Goal: Task Accomplishment & Management: Use online tool/utility

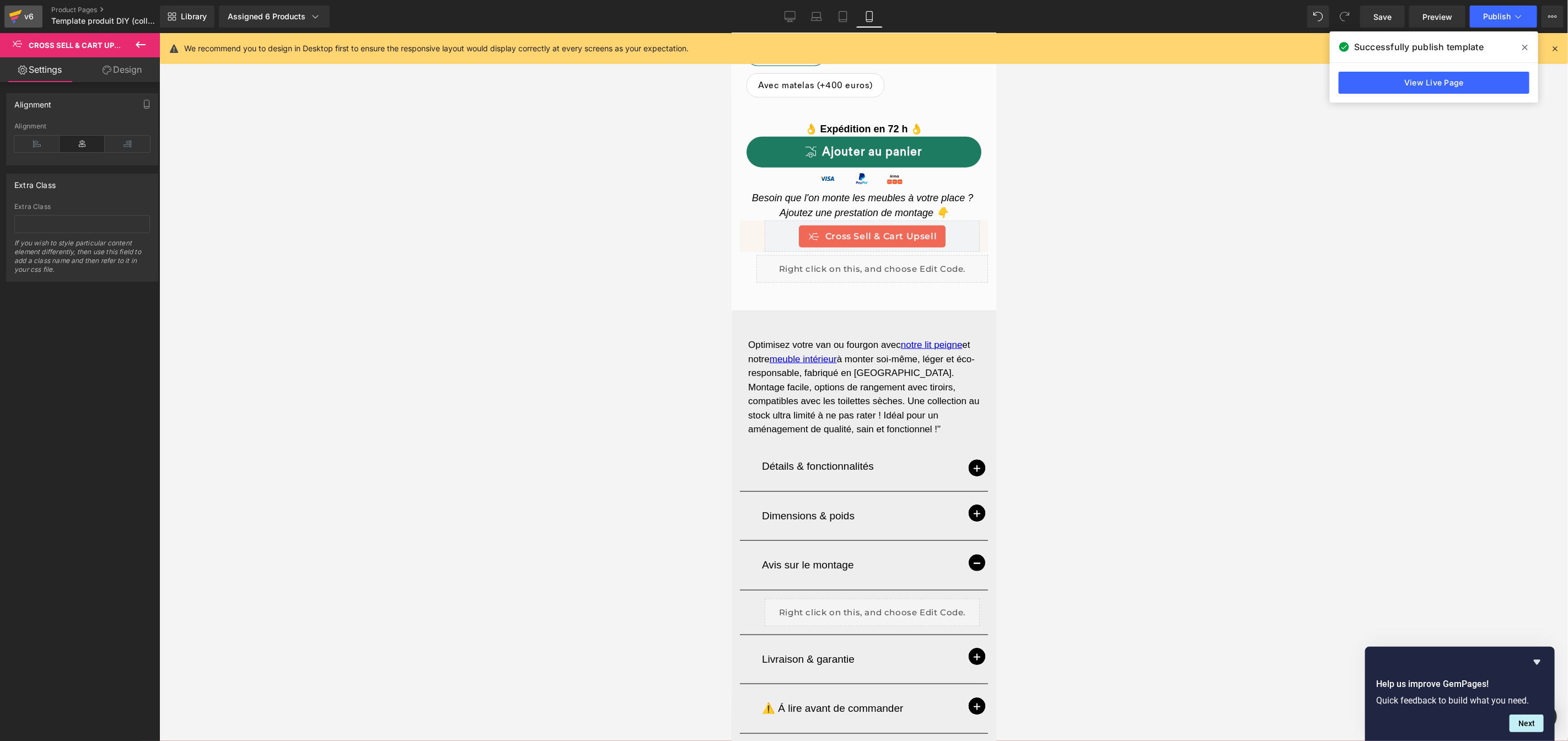
scroll to position [11, 0]
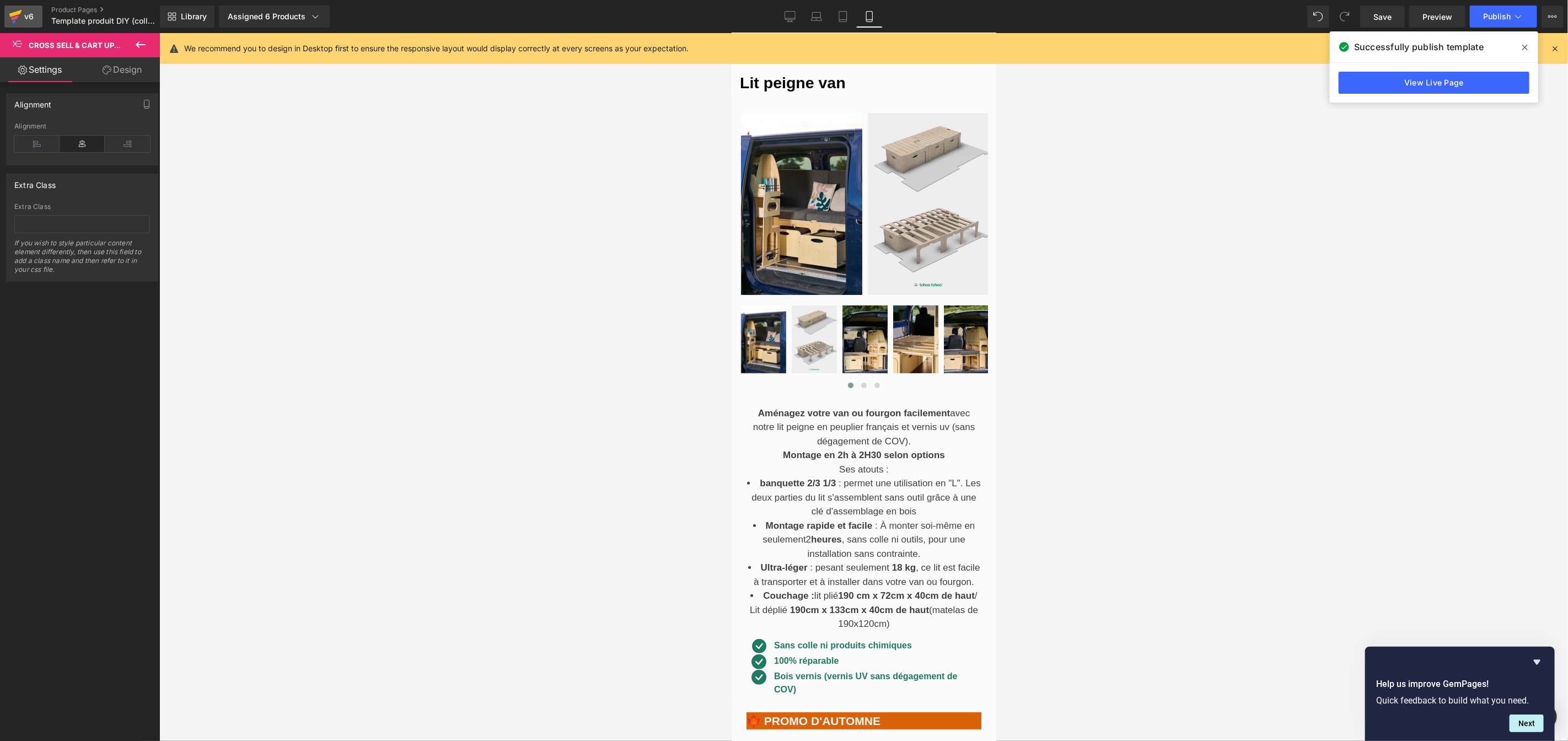
click at [24, 16] on div "v6" at bounding box center [29, 16] width 14 height 14
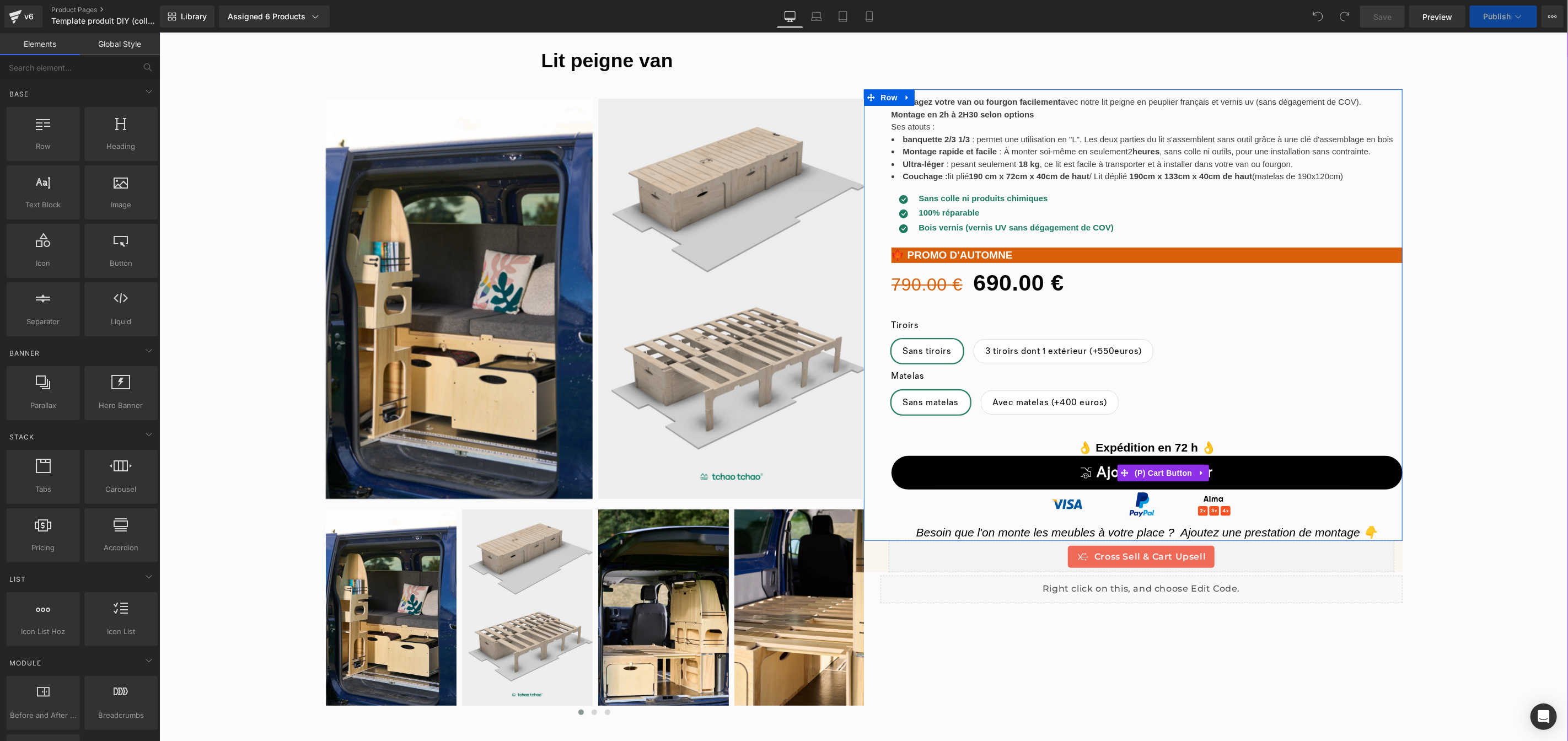
scroll to position [166, 0]
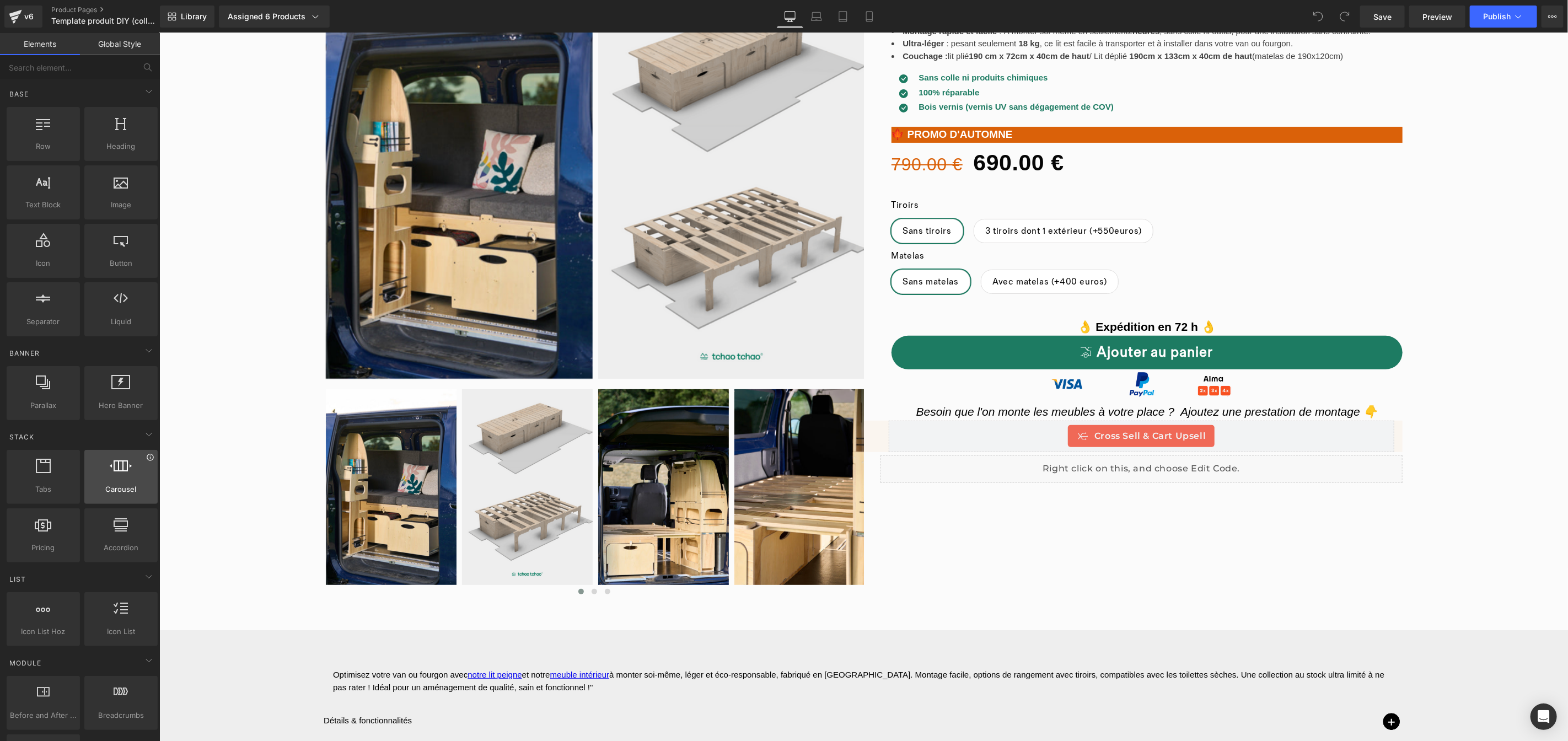
click at [147, 460] on icon at bounding box center [150, 457] width 7 height 7
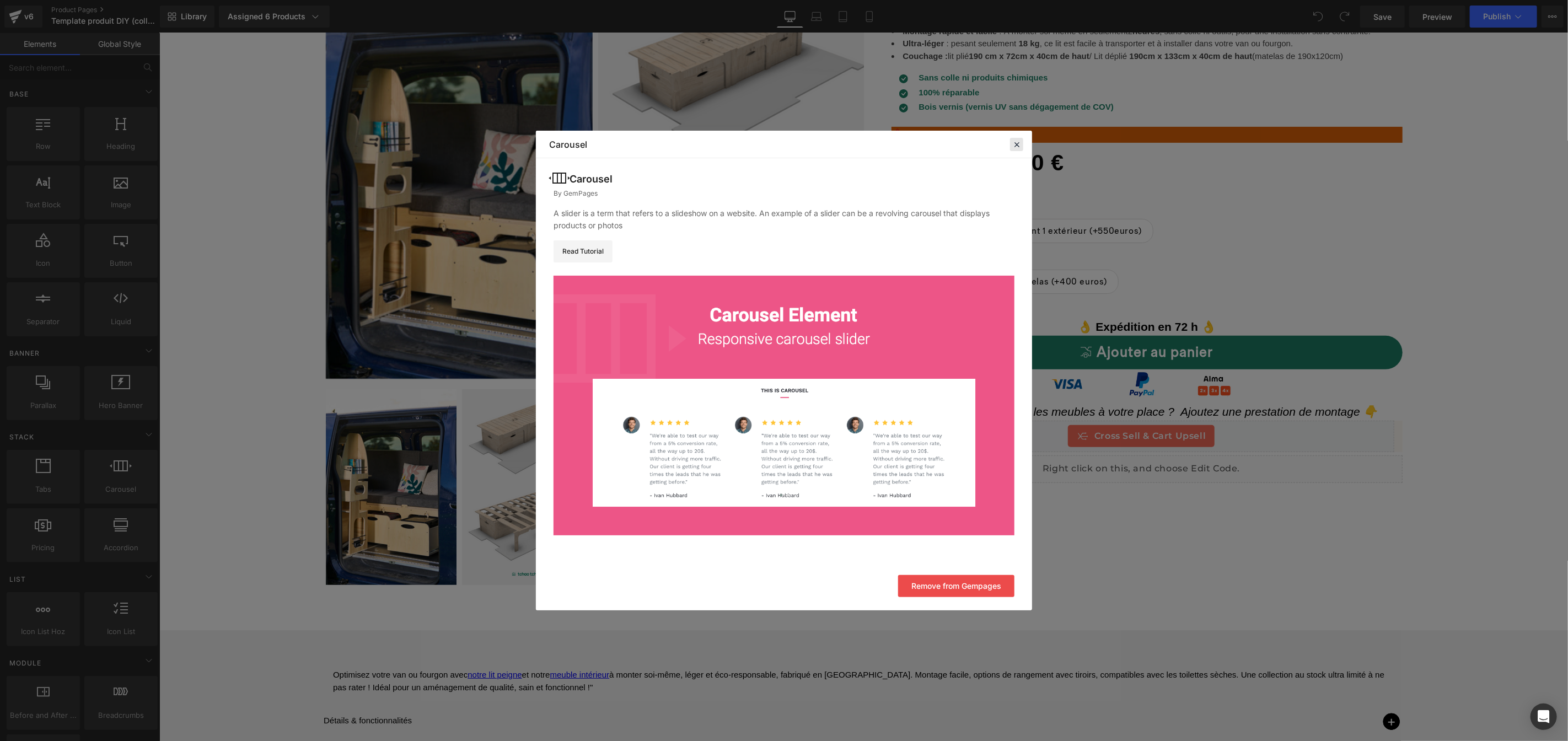
drag, startPoint x: 1018, startPoint y: 145, endPoint x: 662, endPoint y: 143, distance: 356.0
click at [1018, 145] on icon at bounding box center [1016, 144] width 10 height 10
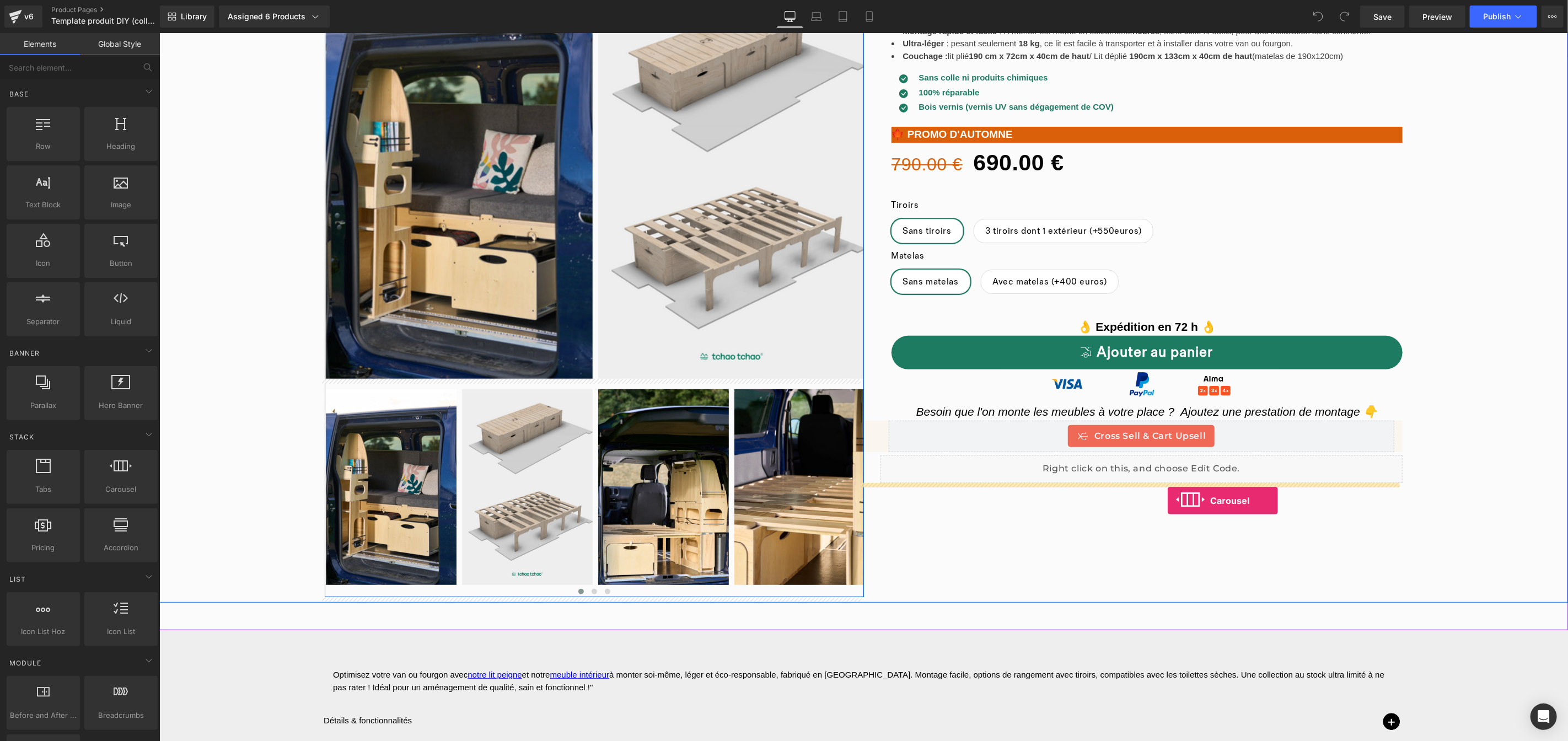
drag, startPoint x: 276, startPoint y: 512, endPoint x: 1167, endPoint y: 500, distance: 891.1
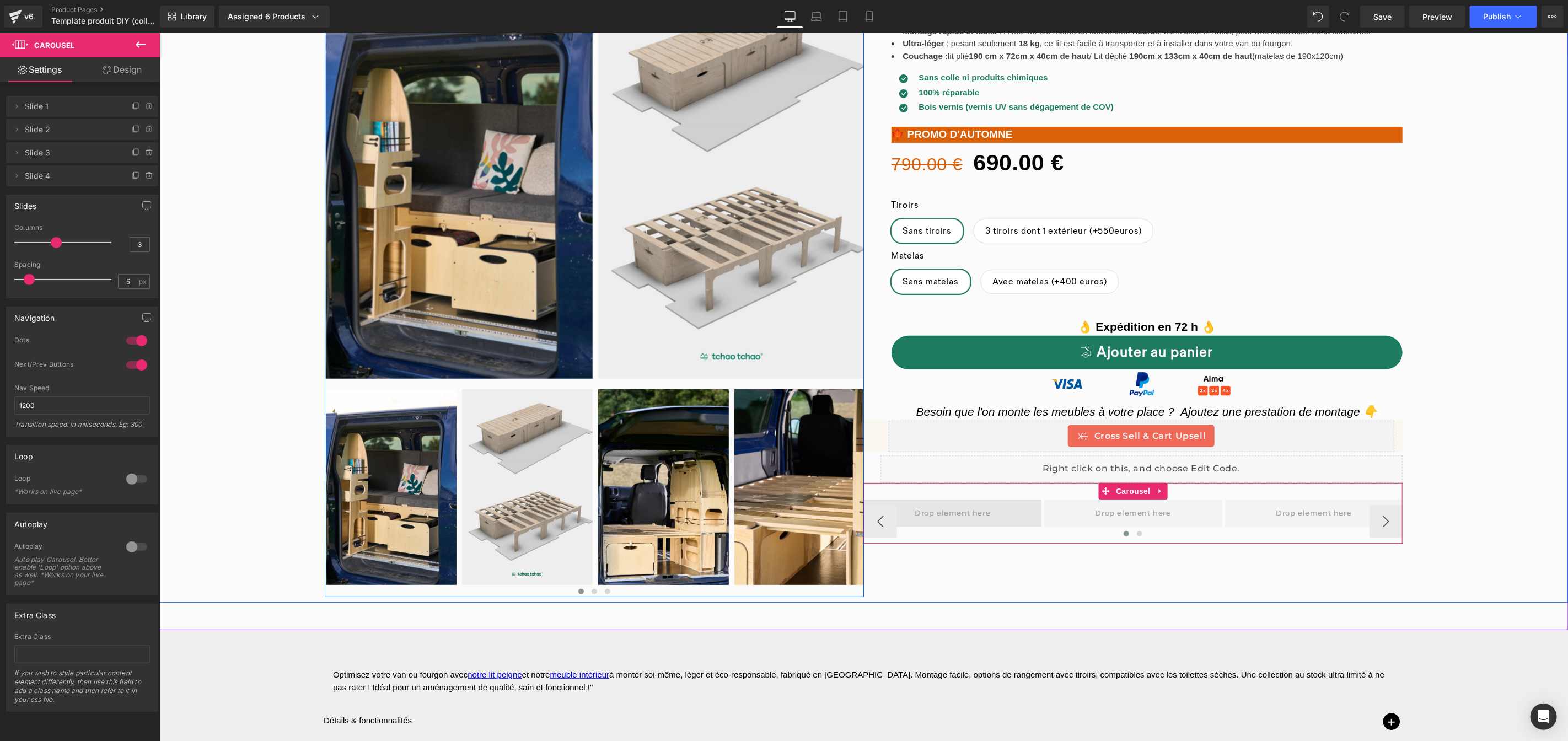
click at [977, 516] on span at bounding box center [952, 512] width 83 height 19
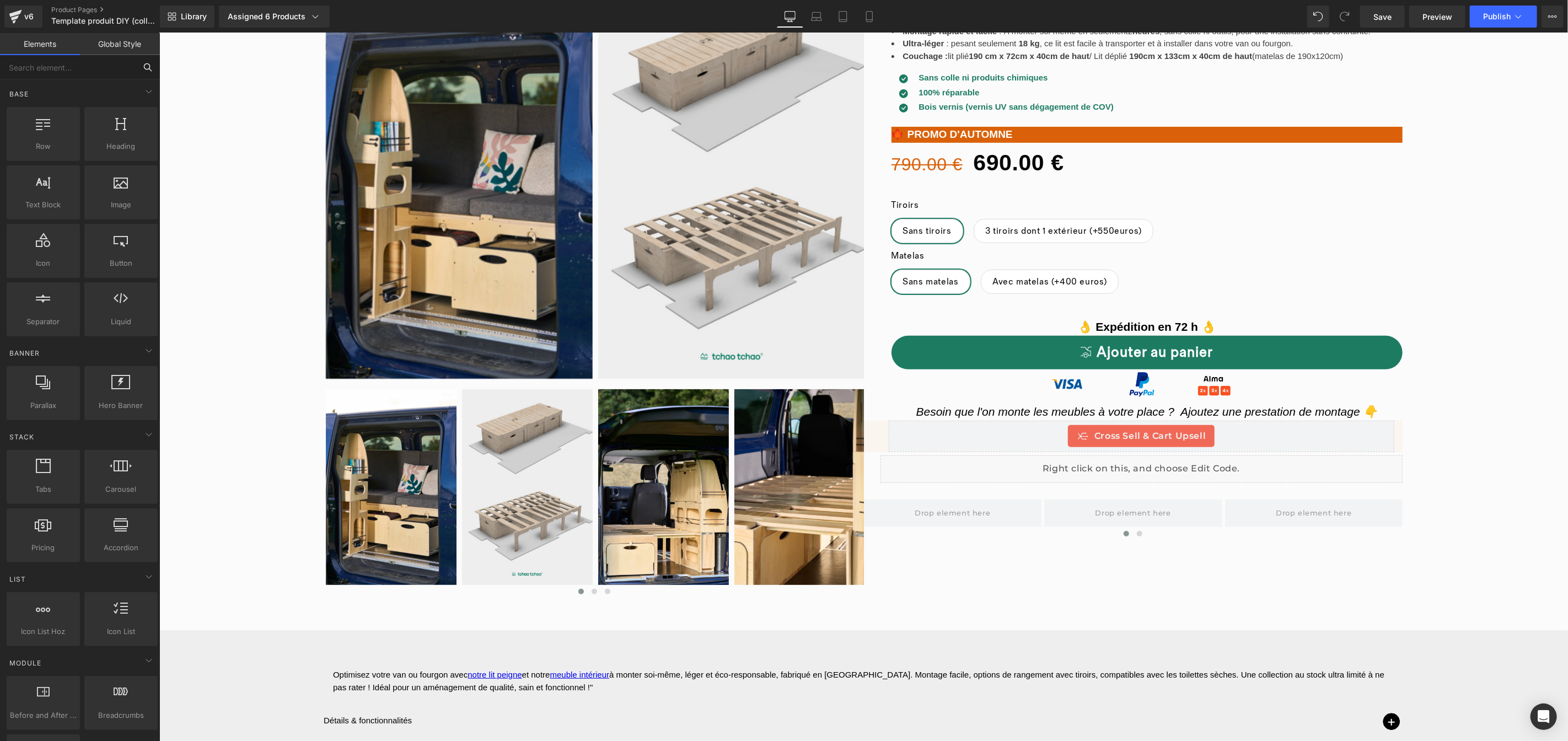
click at [85, 71] on input "text" at bounding box center [68, 67] width 136 height 25
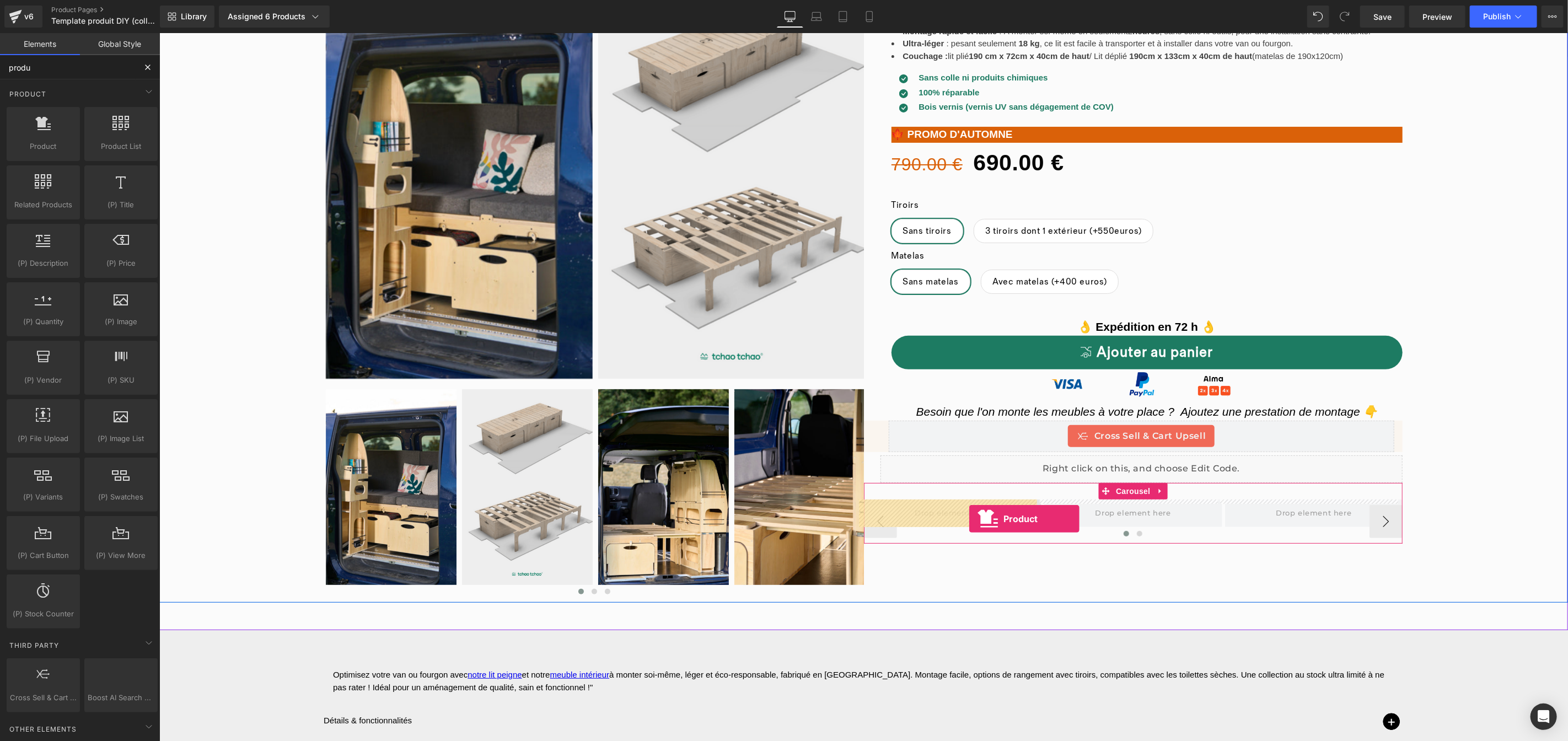
drag, startPoint x: 202, startPoint y: 161, endPoint x: 969, endPoint y: 518, distance: 846.0
type input "produ"
click at [1157, 492] on icon at bounding box center [1158, 491] width 2 height 5
click at [1163, 492] on icon at bounding box center [1167, 491] width 7 height 7
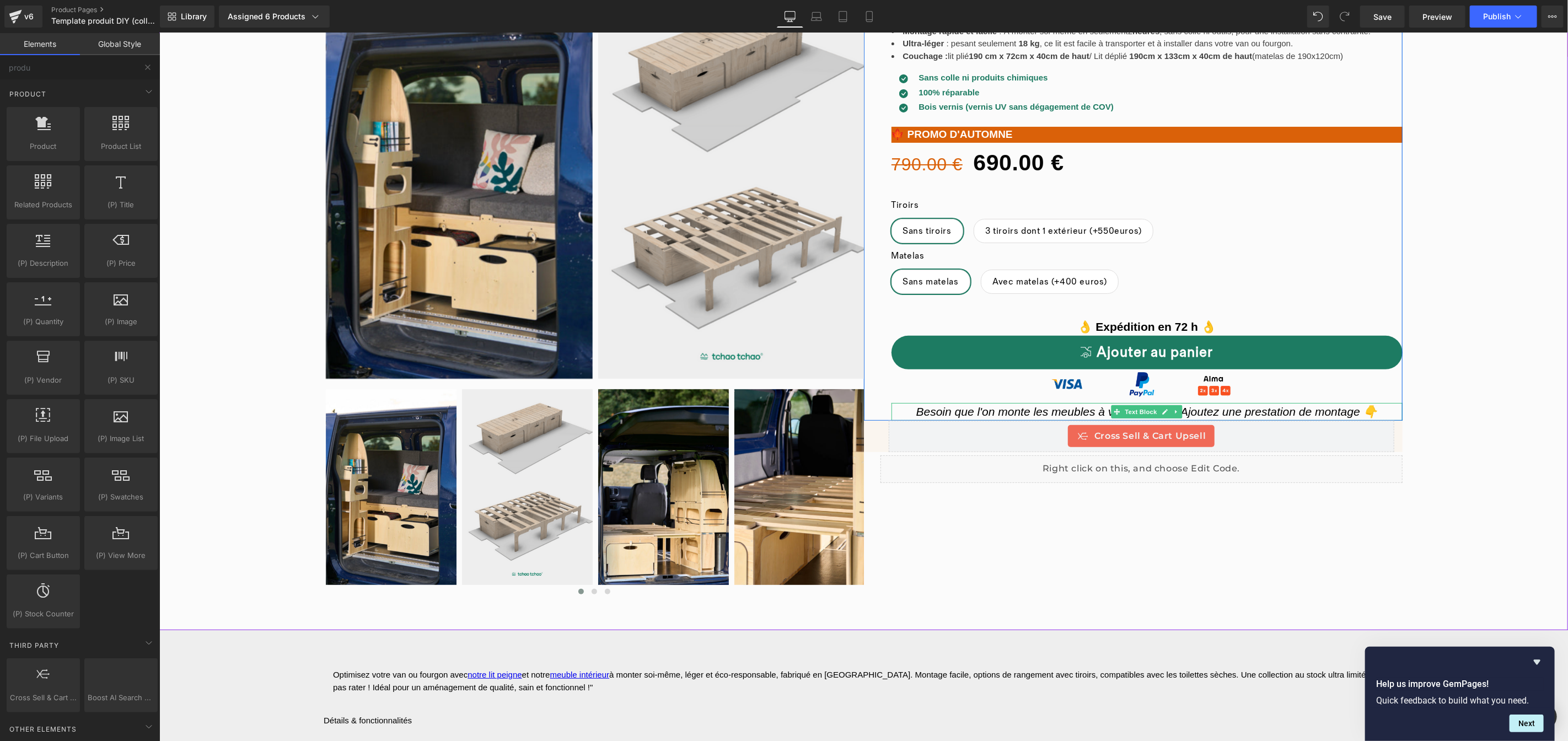
click at [1016, 410] on icon "Besoin que l'on monte les meubles à votre place ? Ajoutez une prestation de mon…" at bounding box center [1146, 411] width 461 height 13
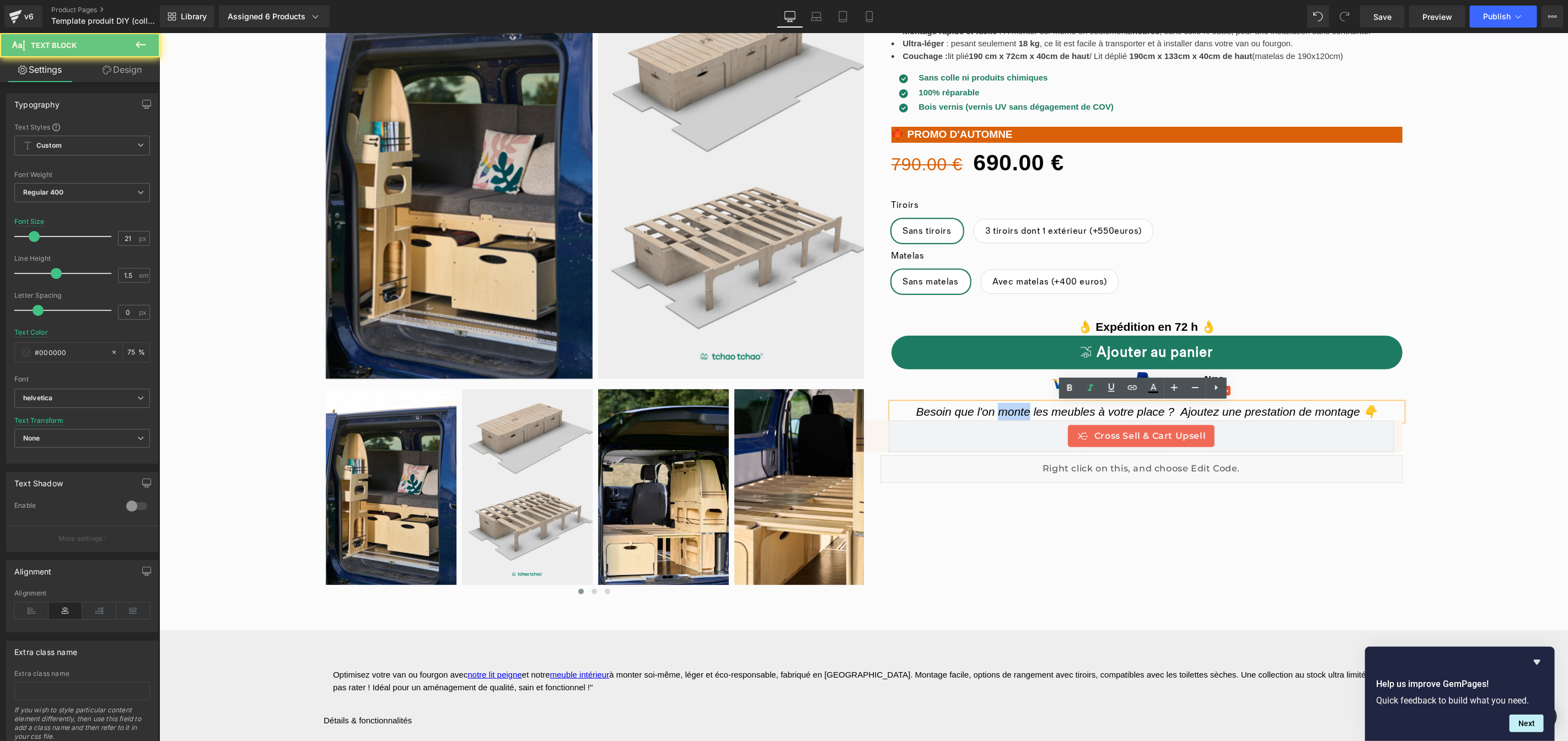
click at [1016, 410] on icon "Besoin que l'on monte les meubles à votre place ? Ajoutez une prestation de mon…" at bounding box center [1146, 411] width 461 height 13
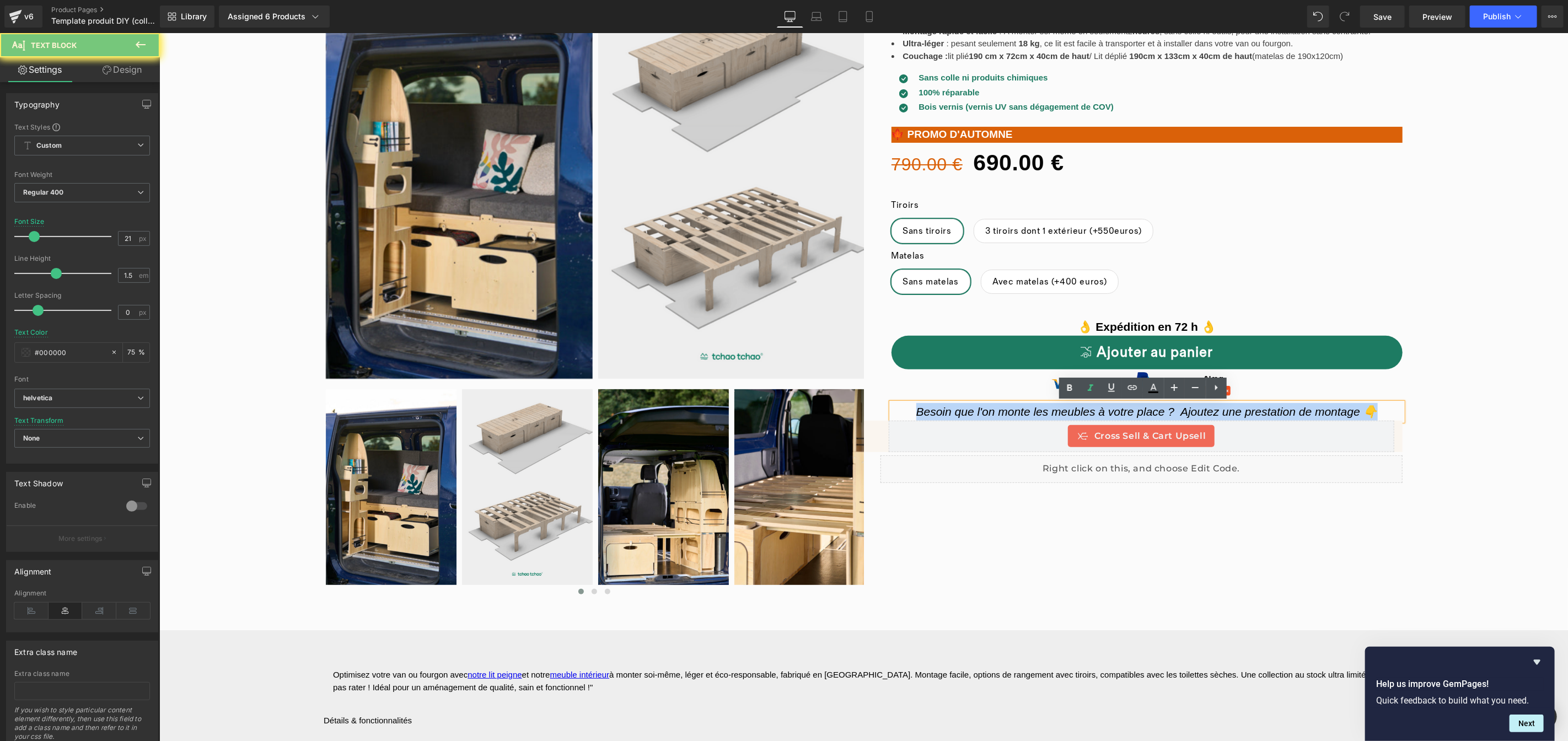
click at [1016, 410] on icon "Besoin que l'on monte les meubles à votre place ? Ajoutez une prestation de mon…" at bounding box center [1146, 411] width 461 height 13
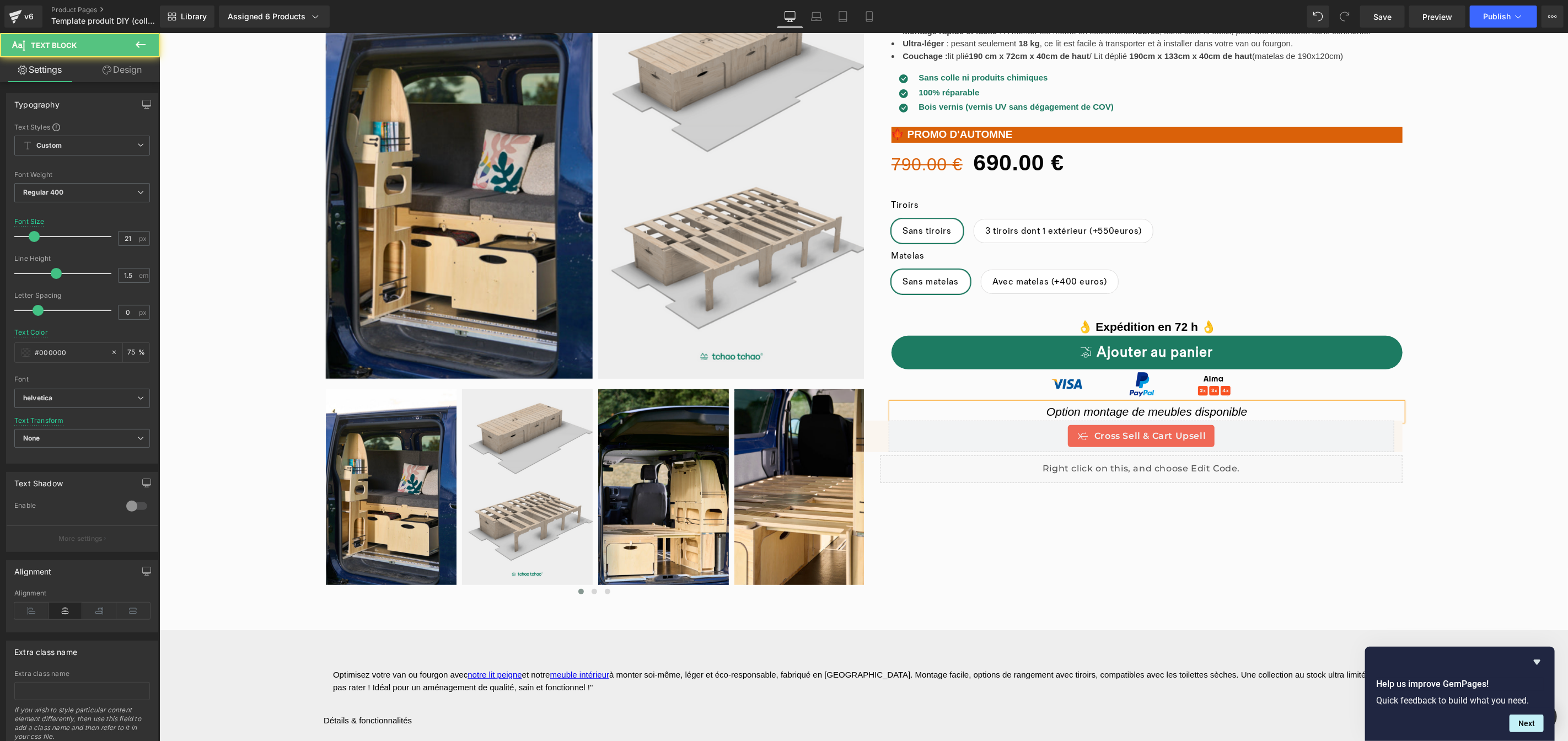
drag, startPoint x: 1190, startPoint y: 411, endPoint x: 1248, endPoint y: 411, distance: 58.0
click at [1248, 411] on p "Option montage de meubles disponible" at bounding box center [1146, 411] width 512 height 18
click at [1271, 552] on div "‹" at bounding box center [863, 284] width 1408 height 637
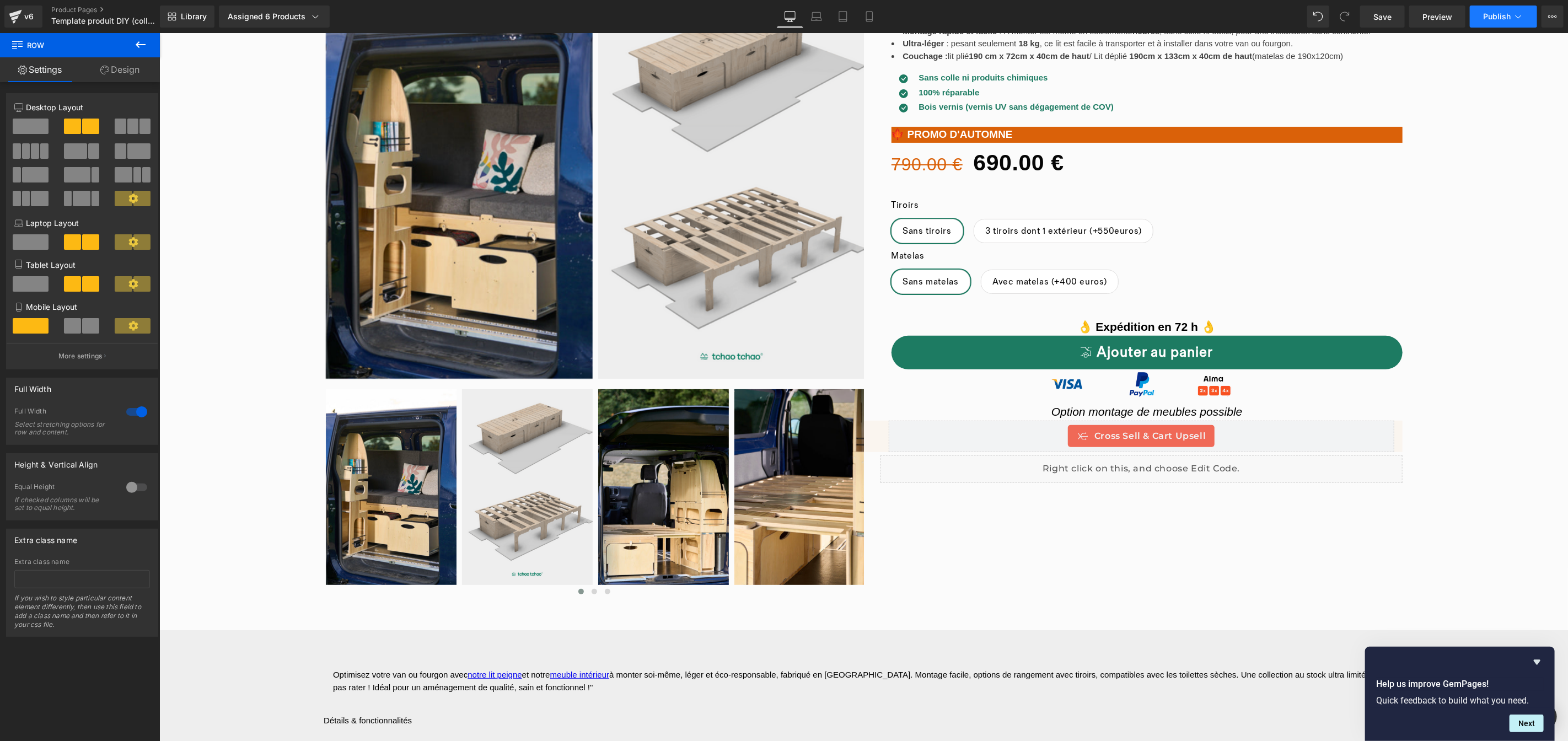
click at [1497, 24] on button "Publish" at bounding box center [1503, 16] width 68 height 22
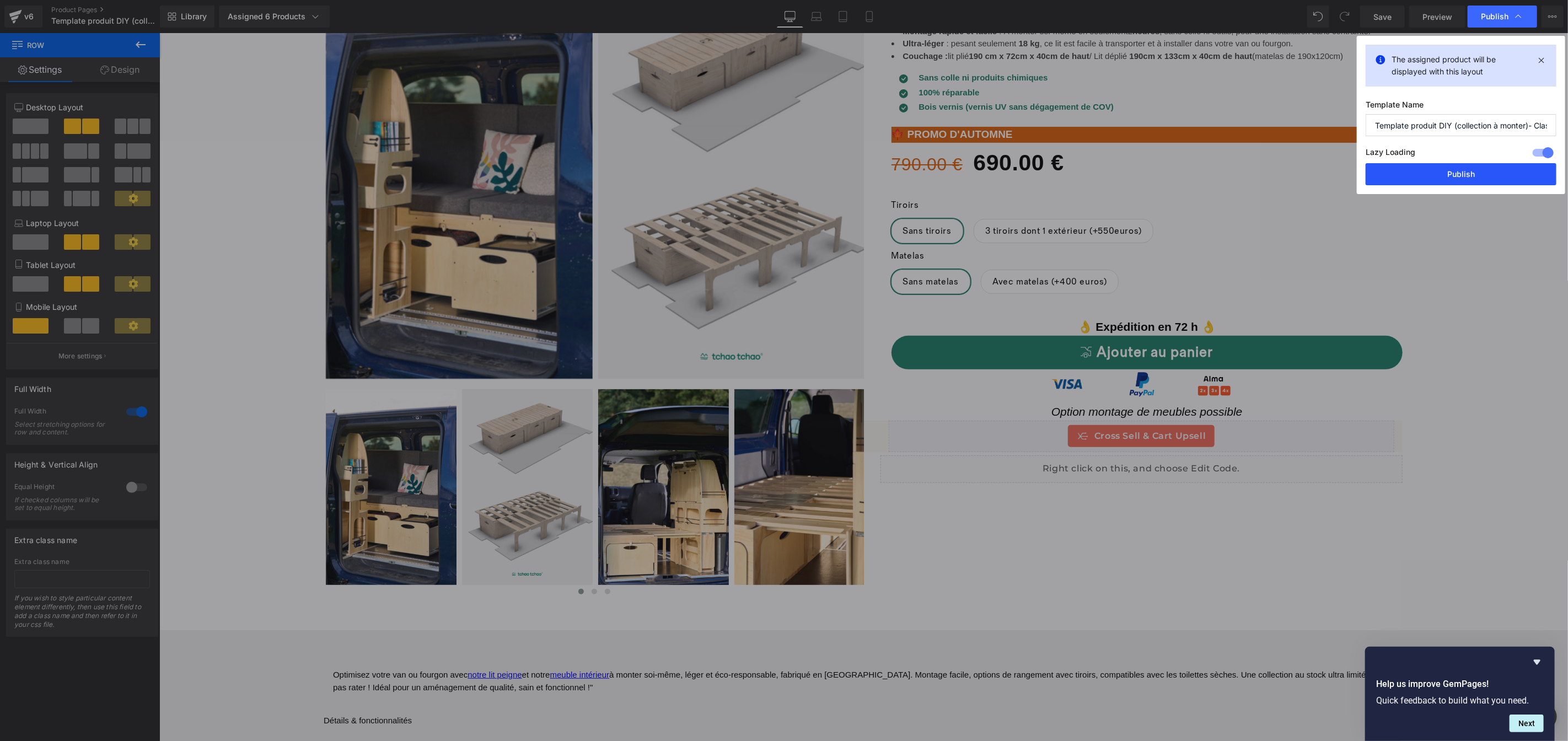
click at [1476, 172] on button "Publish" at bounding box center [1460, 174] width 191 height 22
